Goal: Task Accomplishment & Management: Manage account settings

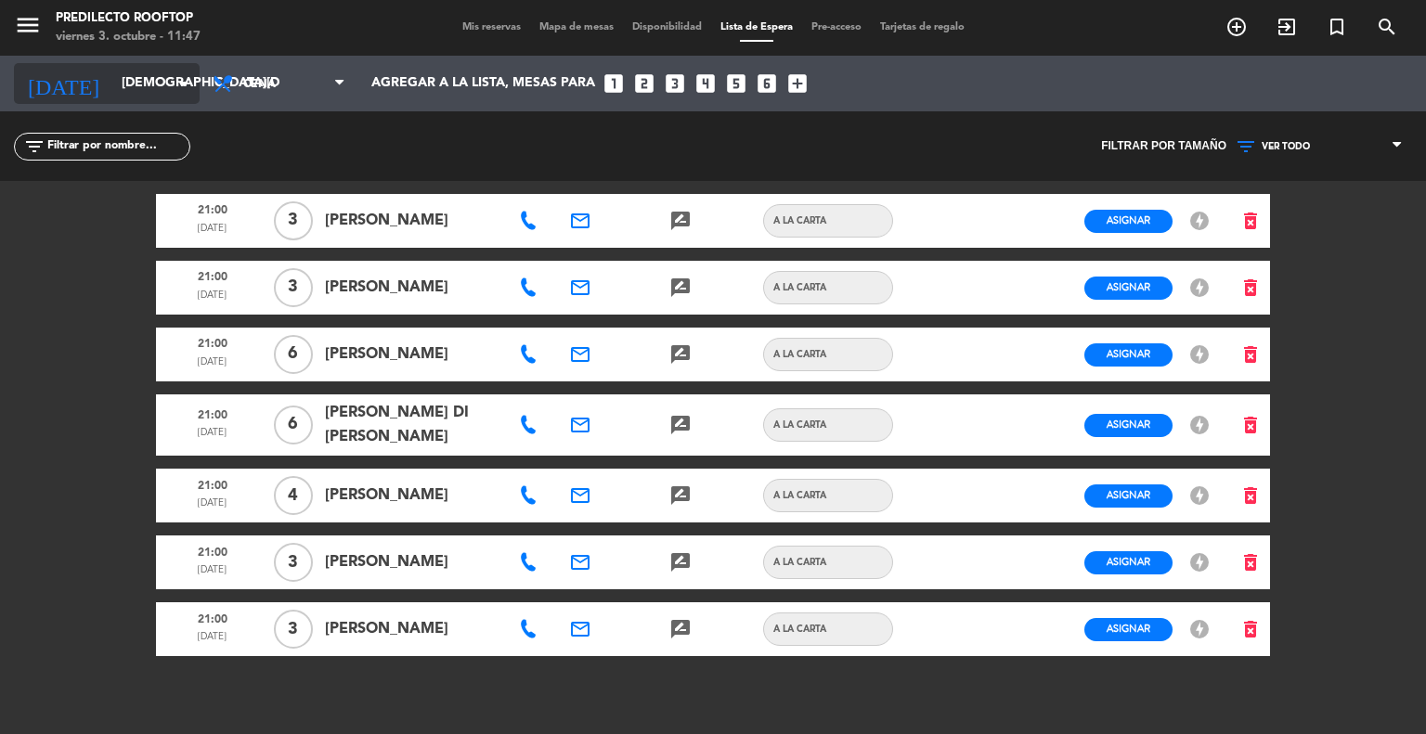
click at [117, 73] on input "[DEMOGRAPHIC_DATA][DATE]" at bounding box center [200, 83] width 176 height 33
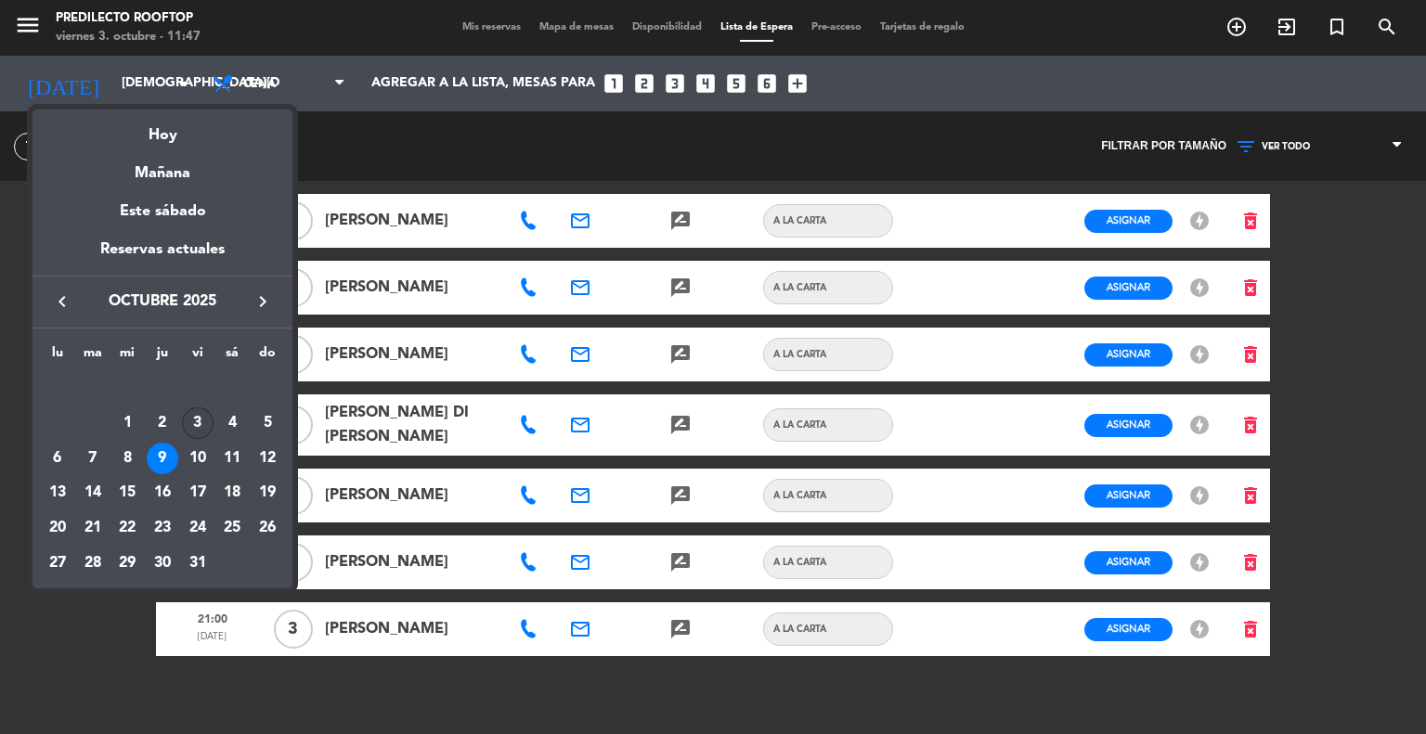
click at [201, 426] on div "3" at bounding box center [198, 424] width 32 height 32
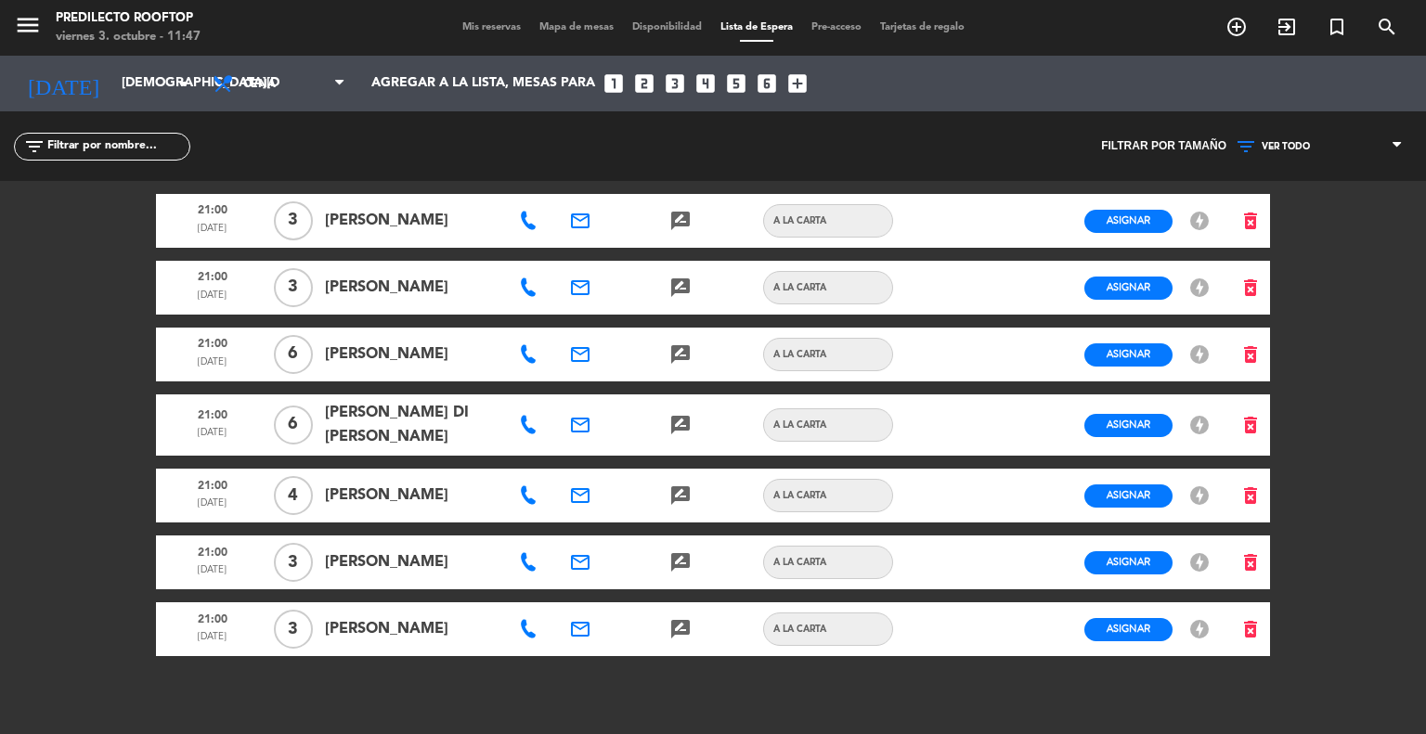
type input "[DATE]"
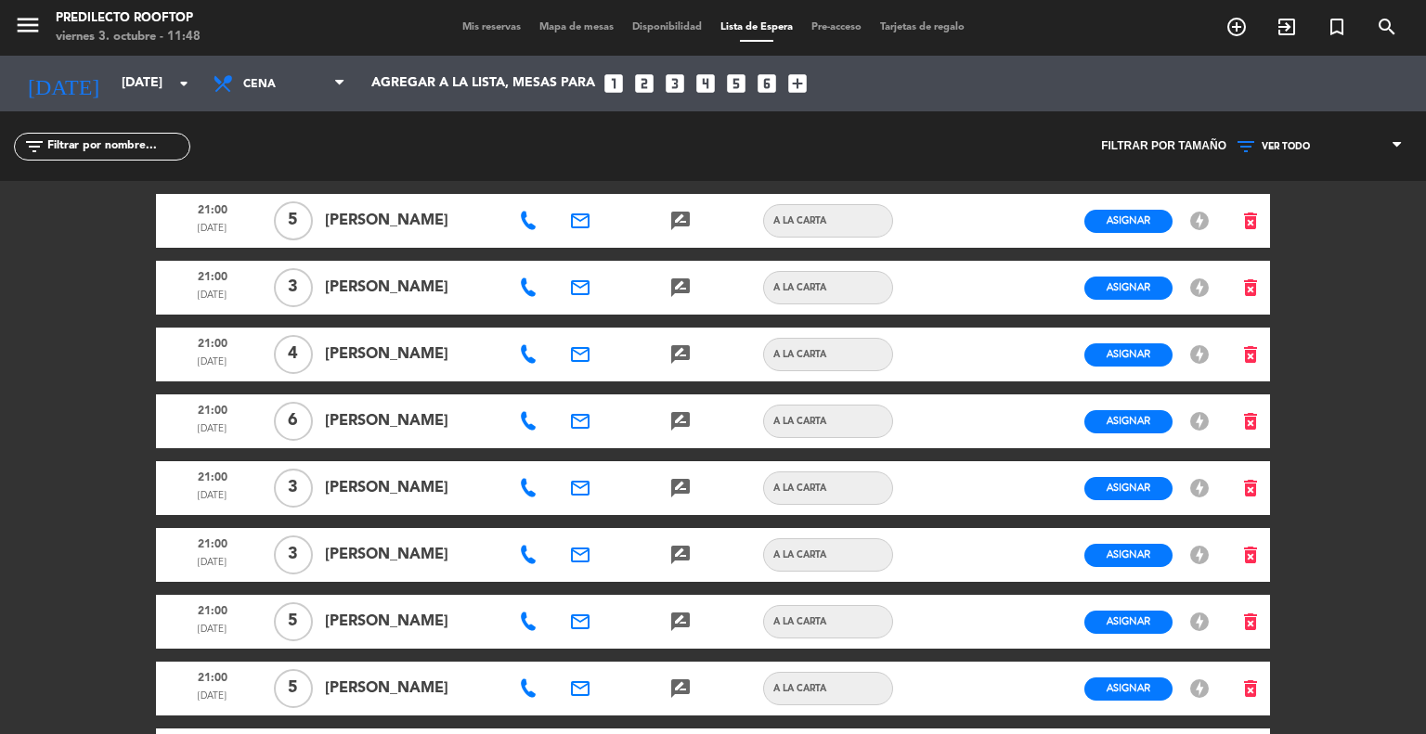
click at [494, 26] on span "Mis reservas" at bounding box center [491, 27] width 77 height 10
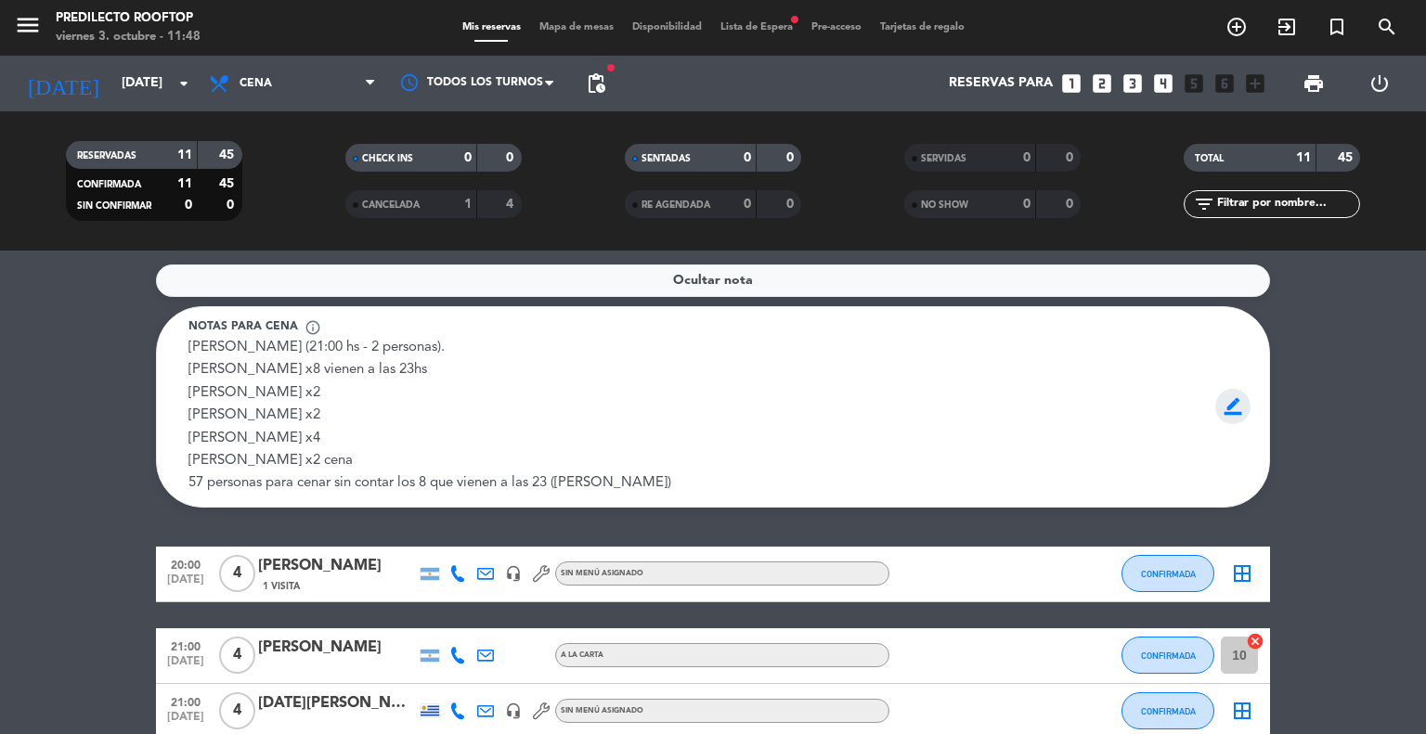
click at [1238, 389] on span "border_color" at bounding box center [1233, 406] width 36 height 35
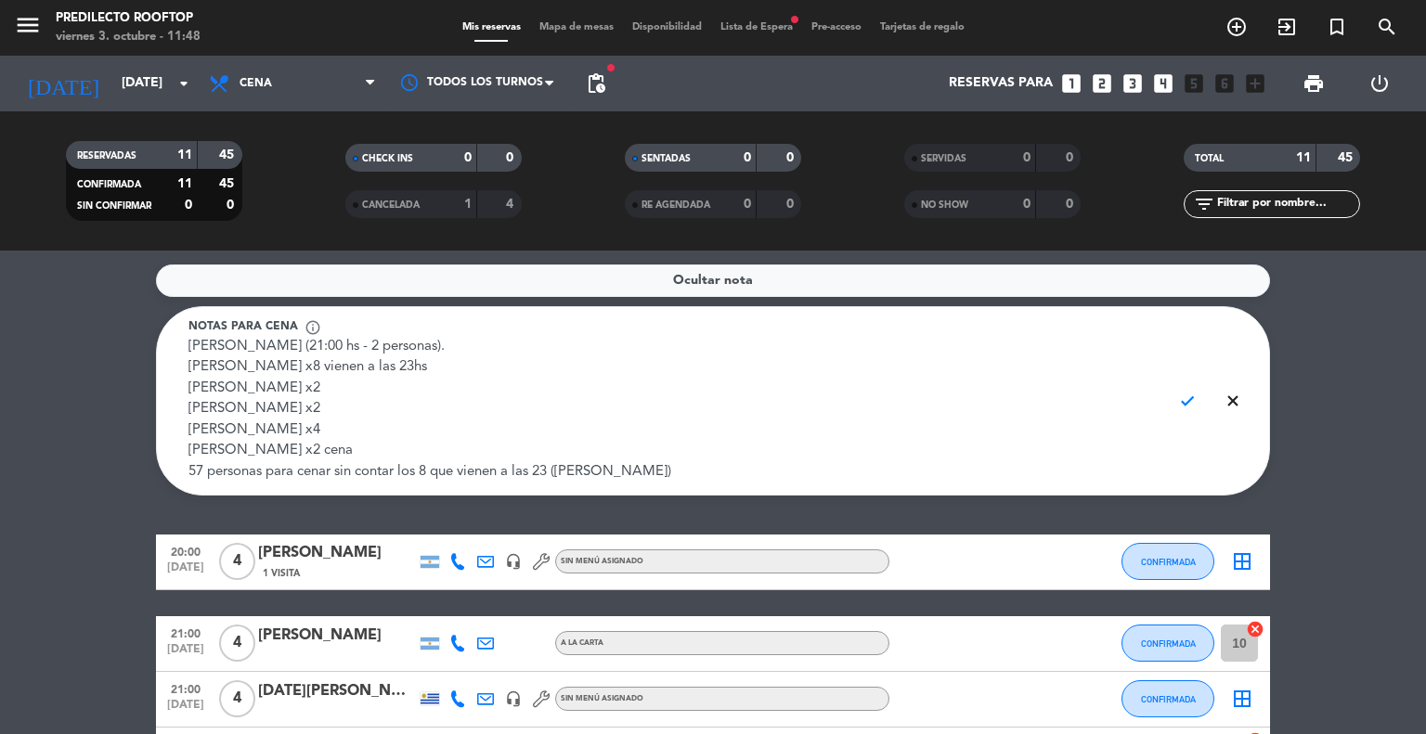
click at [407, 448] on textarea "[PERSON_NAME] (21:00 hs - 2 personas). [PERSON_NAME] x8 vienen a las 23hs [PERS…" at bounding box center [672, 410] width 968 height 147
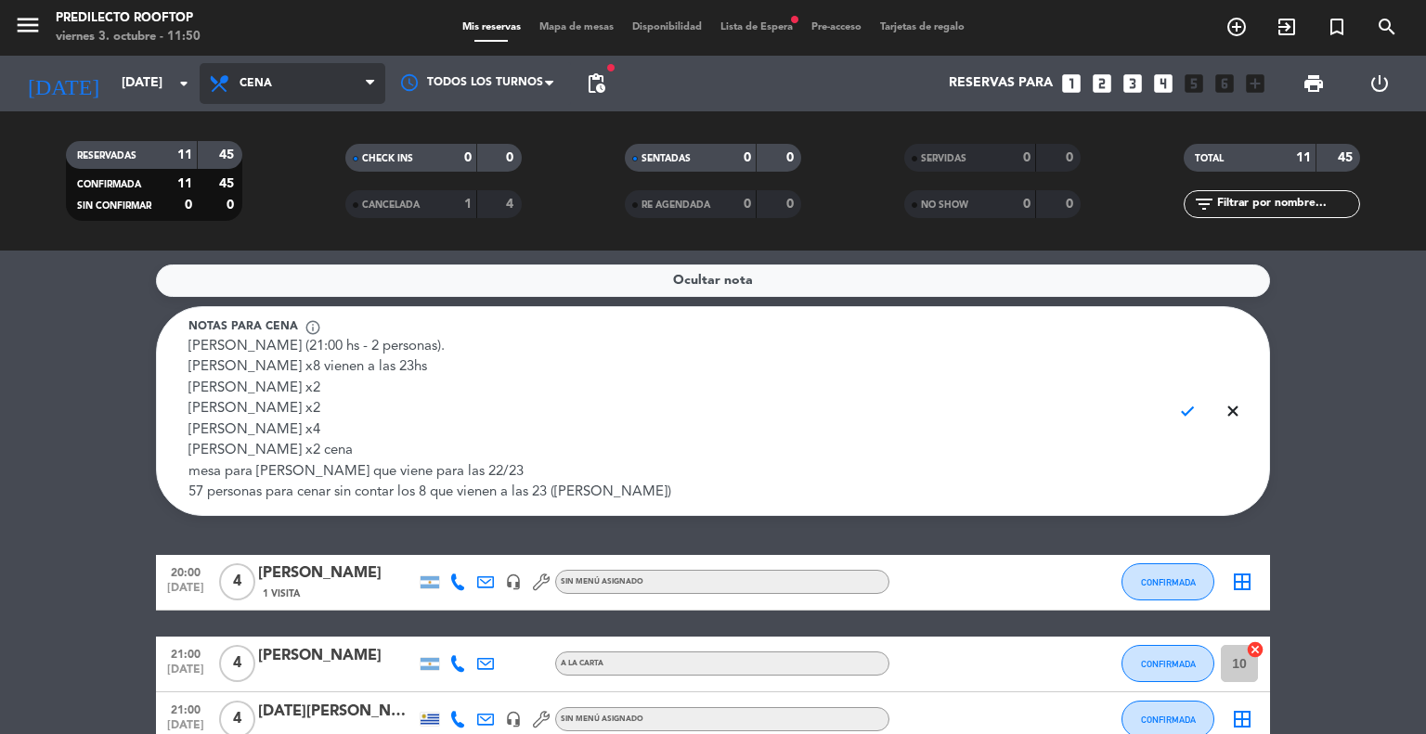
type textarea "[PERSON_NAME] (21:00 hs - 2 personas). [PERSON_NAME] x8 vienen a las 23hs [PERS…"
click at [299, 99] on span "Cena" at bounding box center [293, 83] width 186 height 41
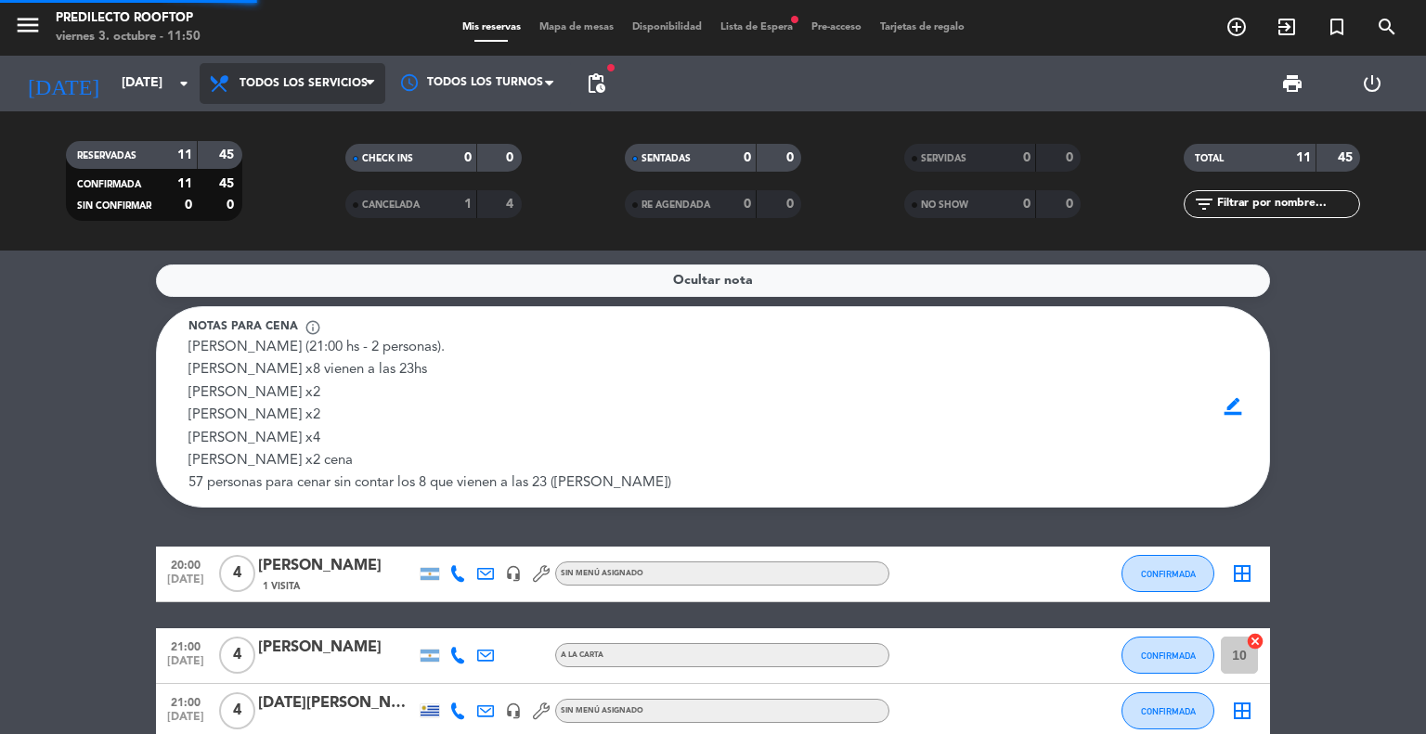
click at [298, 109] on div "Todos los servicios Almuerzo Cena Todos los servicios Todos los servicios Almue…" at bounding box center [293, 84] width 186 height 56
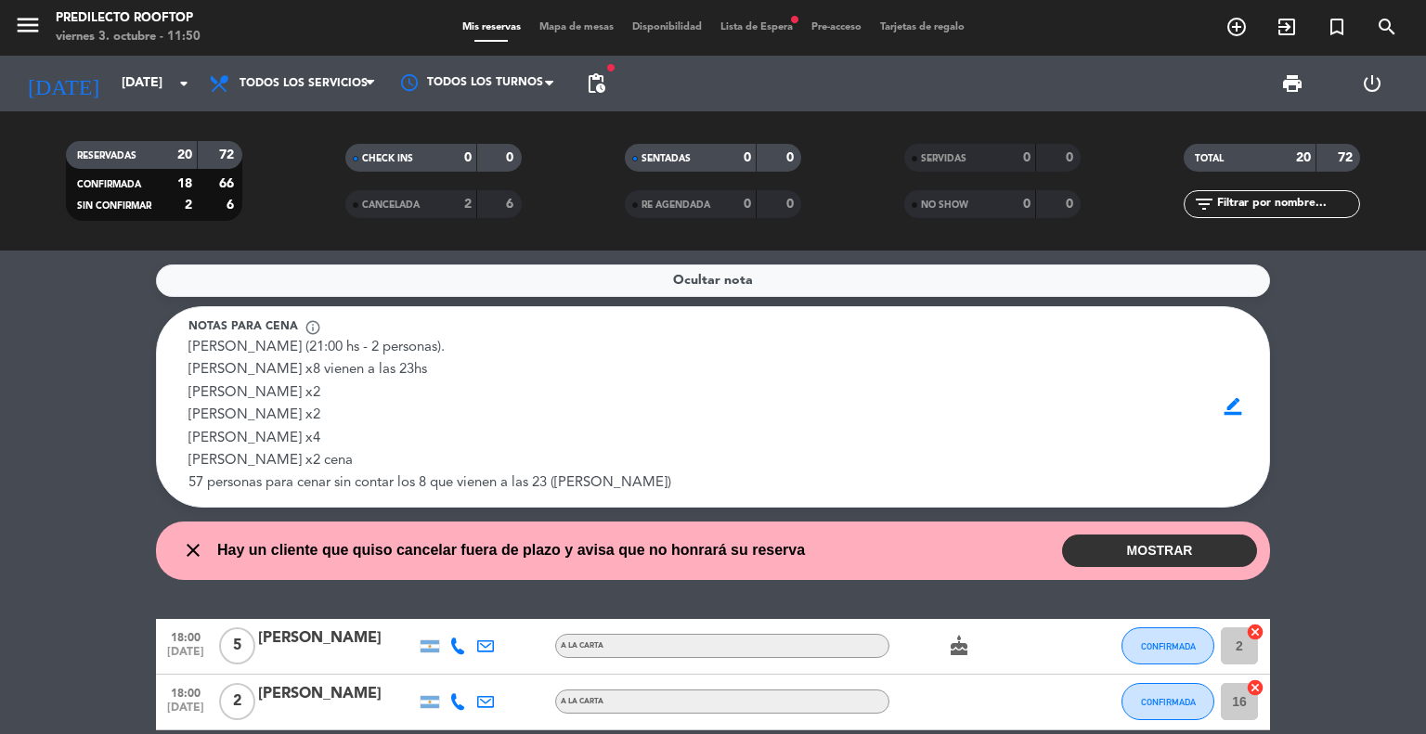
click at [1099, 546] on button "MOSTRAR" at bounding box center [1159, 551] width 195 height 32
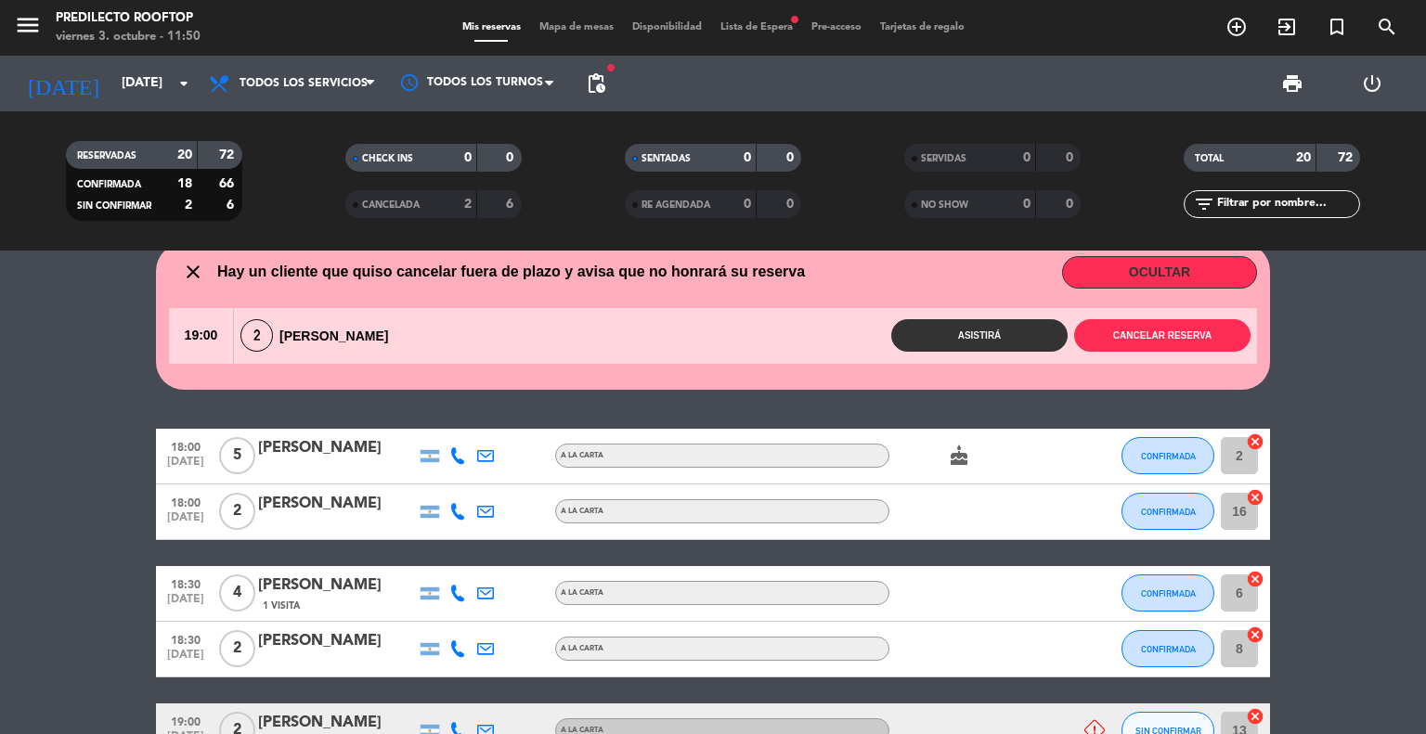
scroll to position [371, 0]
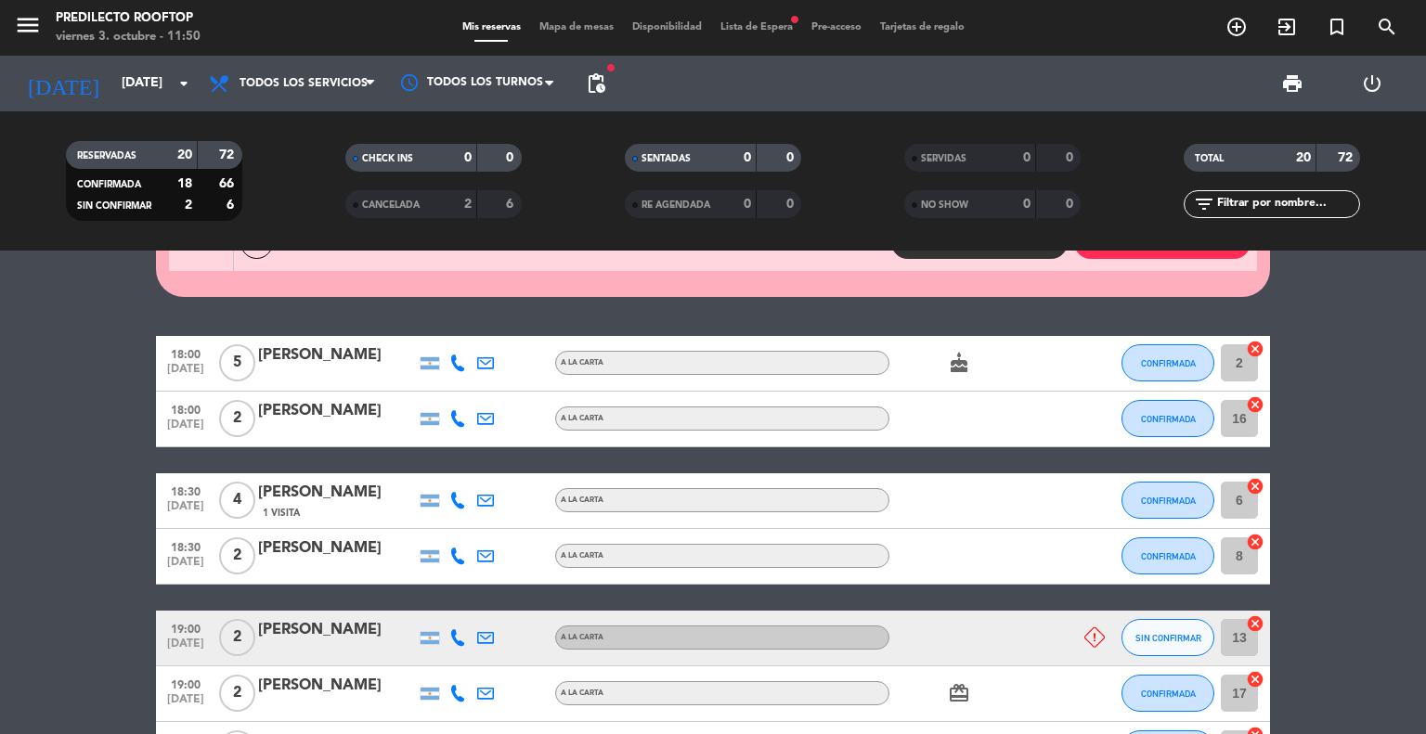
click at [458, 634] on icon at bounding box center [457, 637] width 17 height 17
click at [461, 641] on icon at bounding box center [457, 637] width 17 height 17
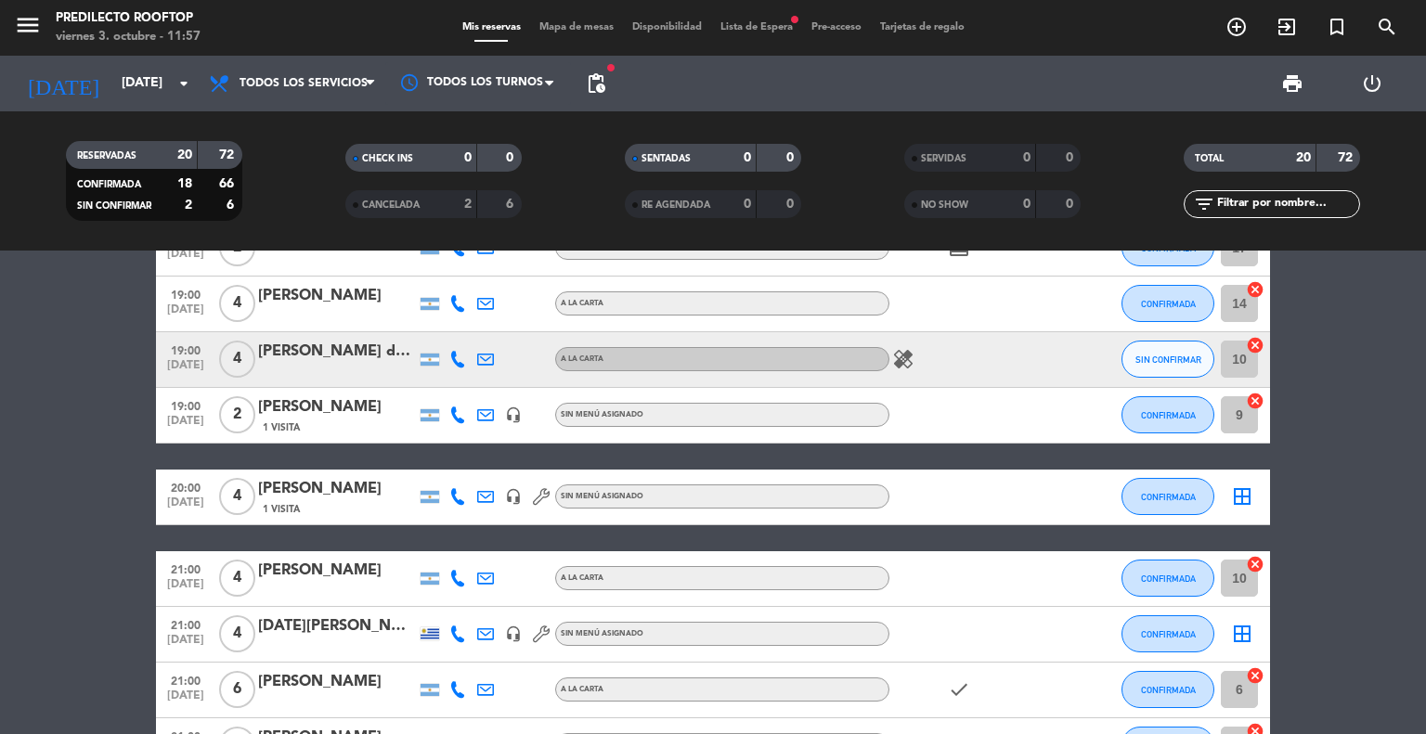
scroll to position [835, 0]
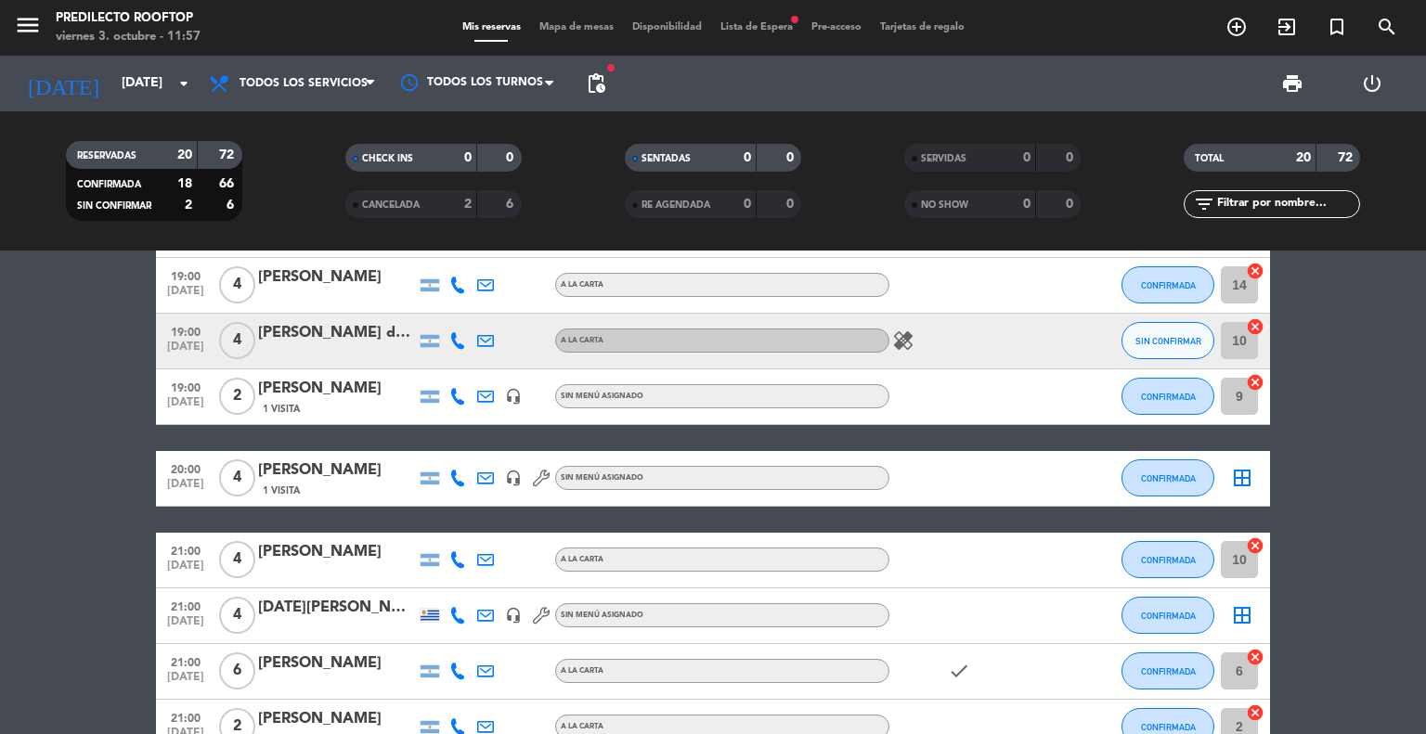
click at [21, 604] on bookings-row "18:00 [DATE] 5 [PERSON_NAME] A LA CARTA cake CONFIRMADA 2 cancel 18:00 [DATE] 2…" at bounding box center [713, 494] width 1426 height 1244
click at [1314, 575] on bookings-row "18:00 [DATE] 5 [PERSON_NAME] A LA CARTA cake CONFIRMADA 2 cancel 18:00 [DATE] 2…" at bounding box center [713, 494] width 1426 height 1244
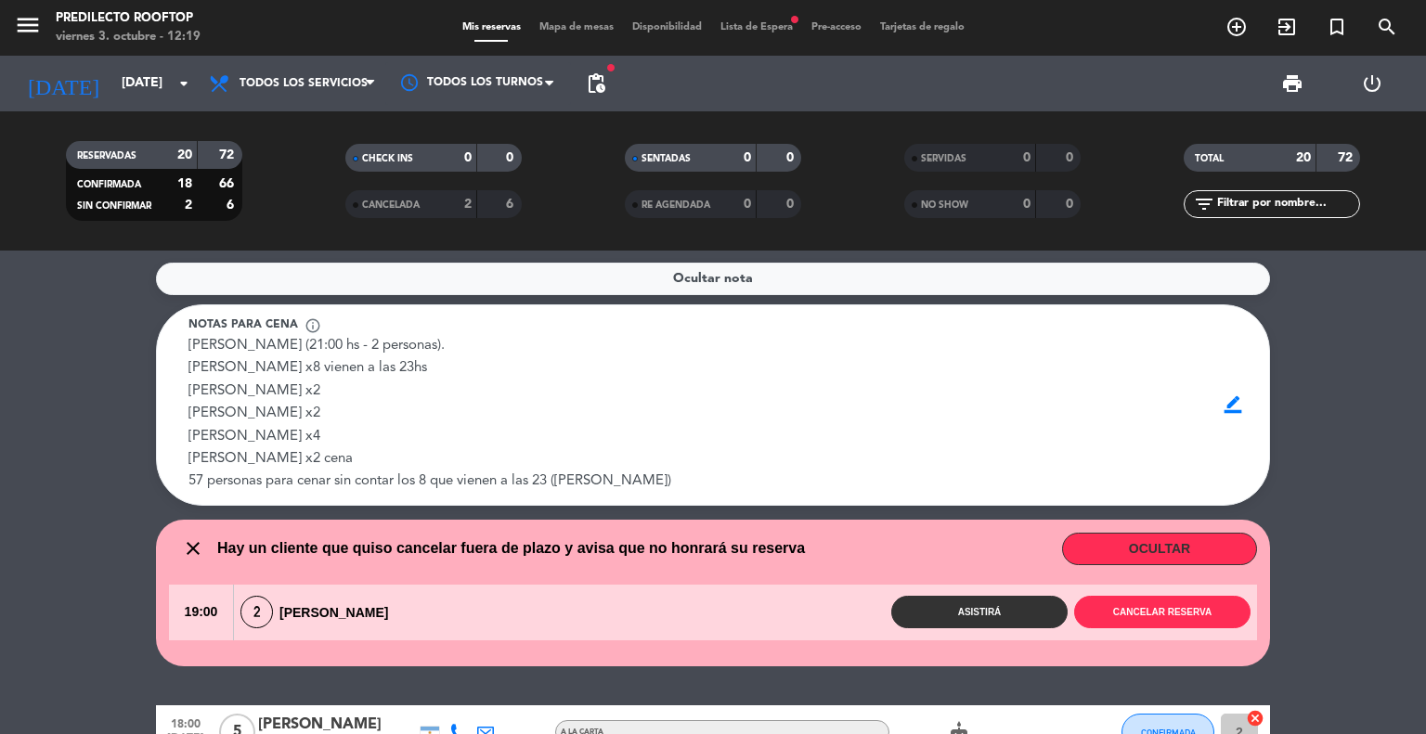
scroll to position [0, 0]
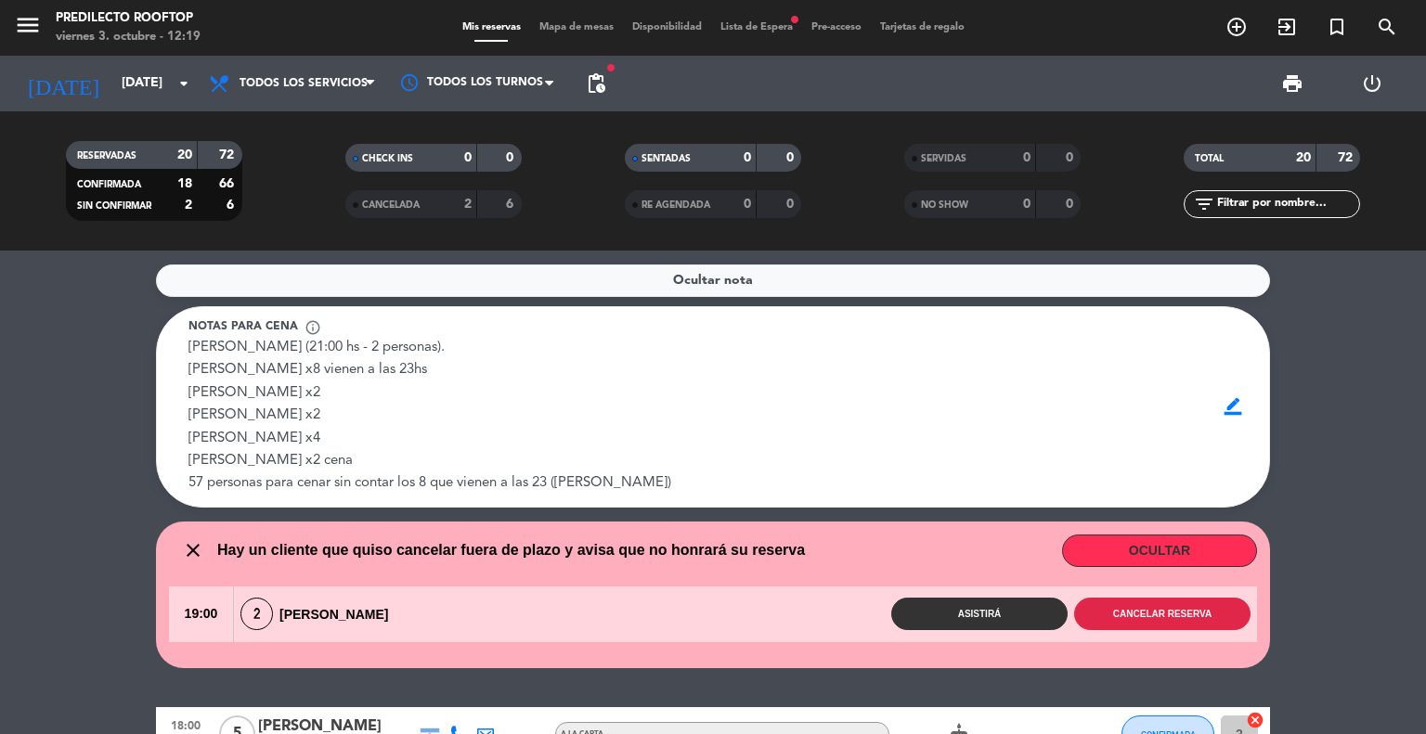
click at [1224, 609] on button "Cancelar reserva" at bounding box center [1162, 614] width 176 height 32
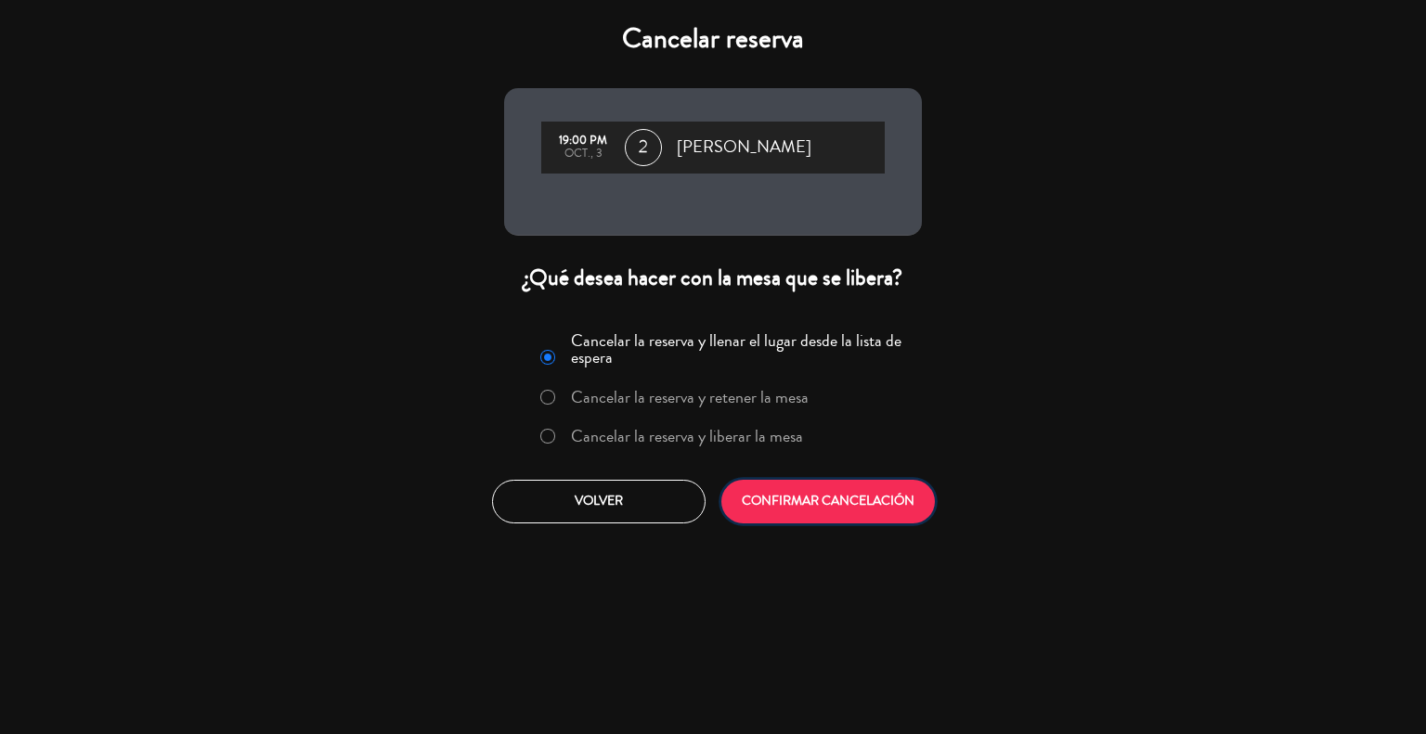
click at [855, 517] on button "CONFIRMAR CANCELACIÓN" at bounding box center [828, 502] width 214 height 44
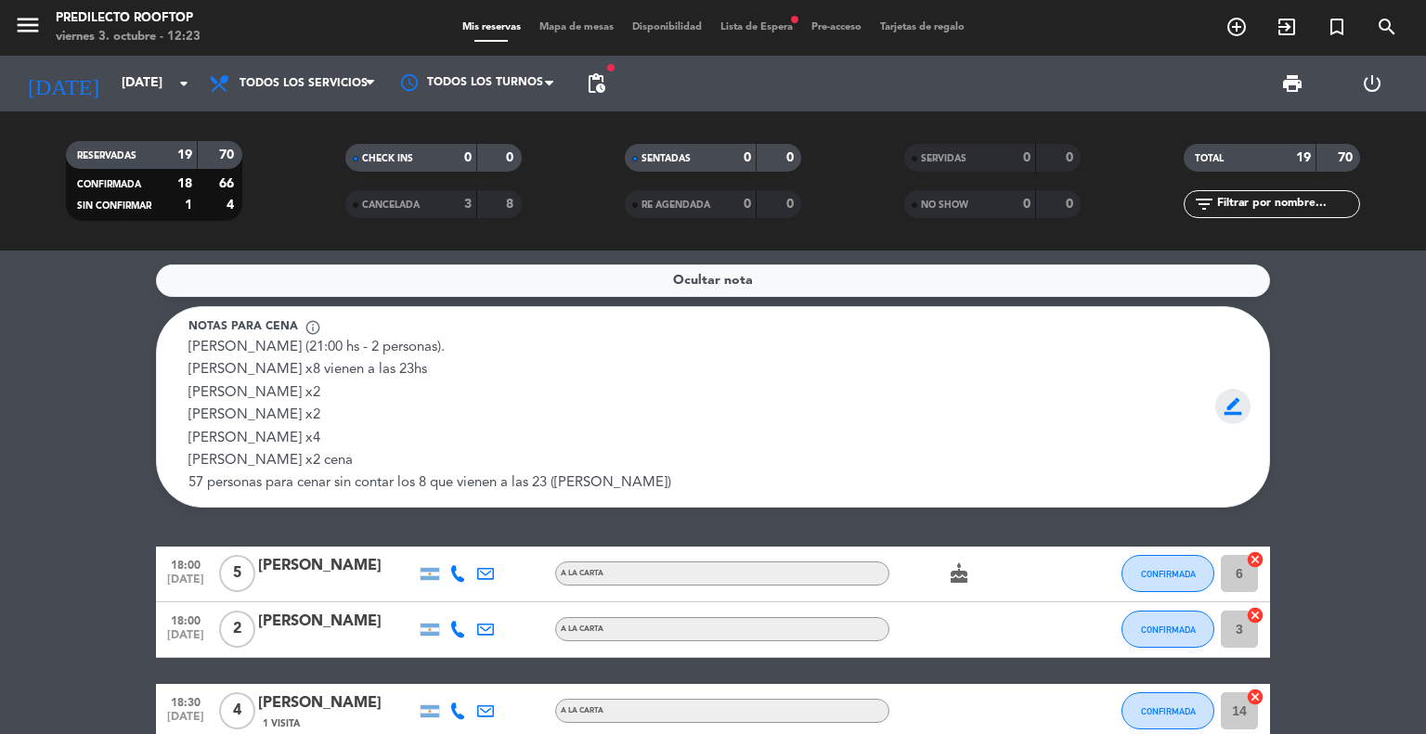
click at [1245, 403] on span "border_color" at bounding box center [1233, 406] width 36 height 35
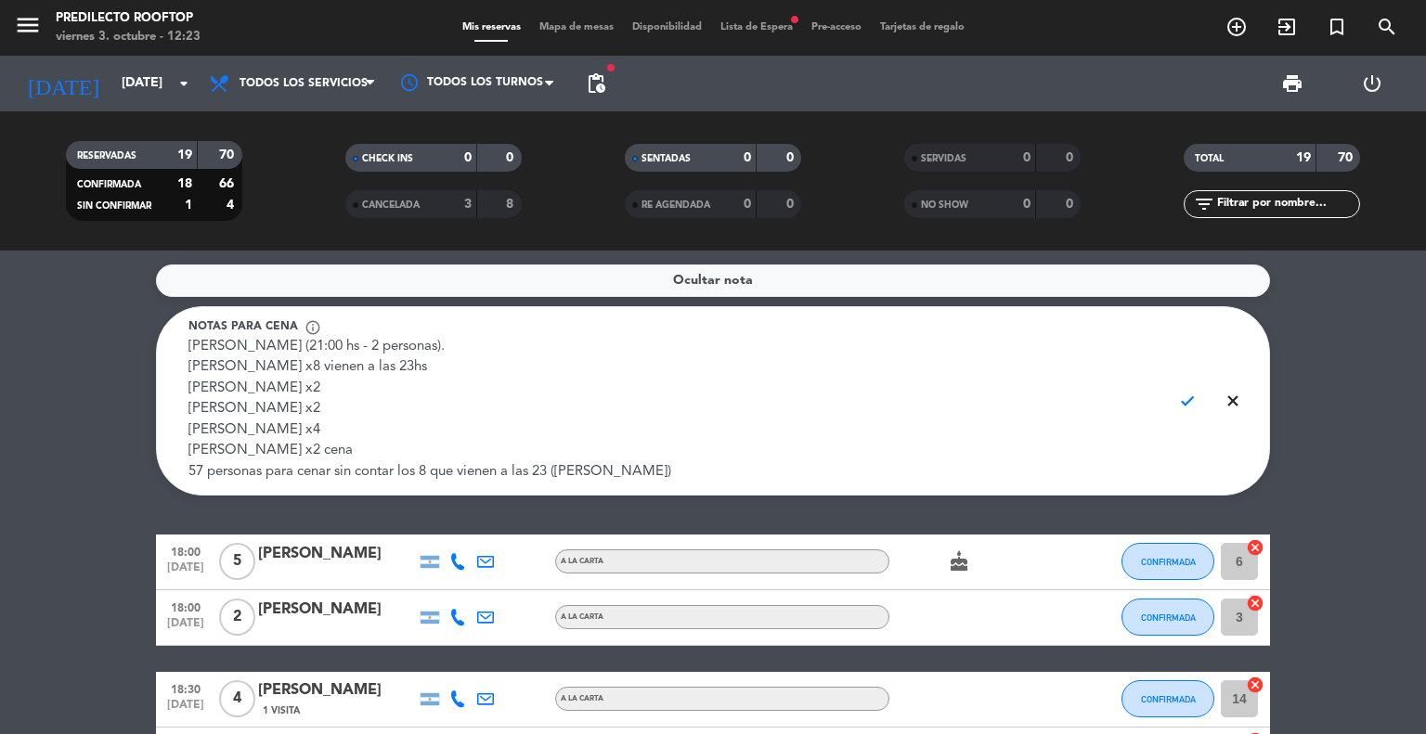
click at [356, 459] on textarea "[PERSON_NAME] (21:00 hs - 2 personas). [PERSON_NAME] x8 vienen a las 23hs [PERS…" at bounding box center [672, 410] width 968 height 147
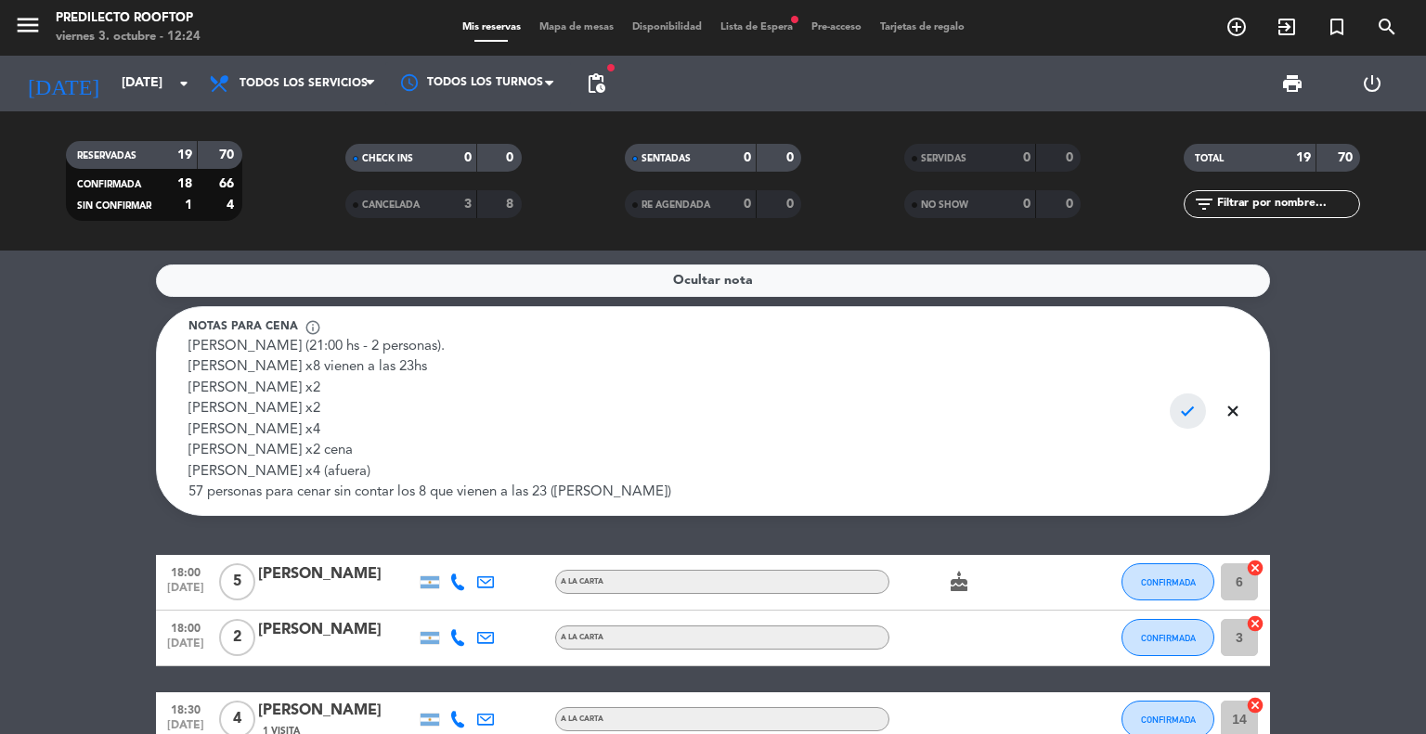
type textarea "[PERSON_NAME] (21:00 hs - 2 personas). [PERSON_NAME] x8 vienen a las 23hs [PERS…"
click at [1191, 420] on span "check" at bounding box center [1188, 411] width 36 height 35
